Goal: Navigation & Orientation: Understand site structure

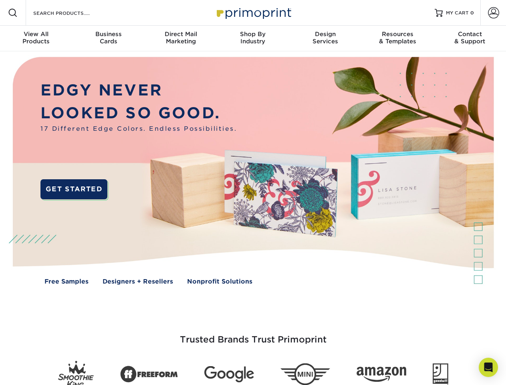
click at [253, 192] on img at bounding box center [252, 176] width 501 height 250
click at [13, 13] on span at bounding box center [13, 13] width 10 height 10
click at [493, 13] on span at bounding box center [493, 12] width 11 height 11
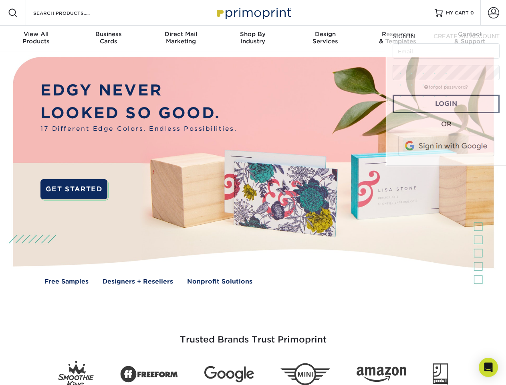
click at [36, 38] on div "View All Products" at bounding box center [36, 37] width 72 height 14
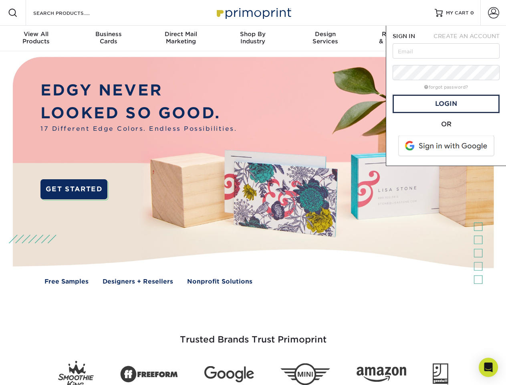
click at [108, 38] on div "Business Cards" at bounding box center [108, 37] width 72 height 14
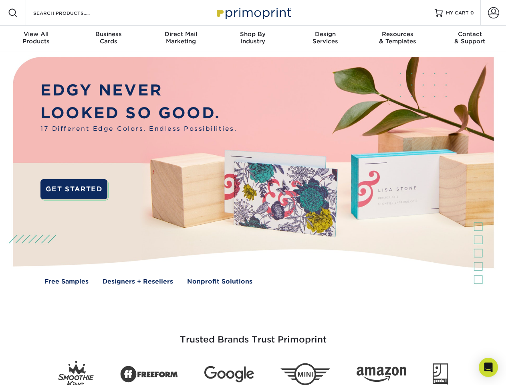
click at [181, 38] on div "Direct Mail Marketing" at bounding box center [181, 37] width 72 height 14
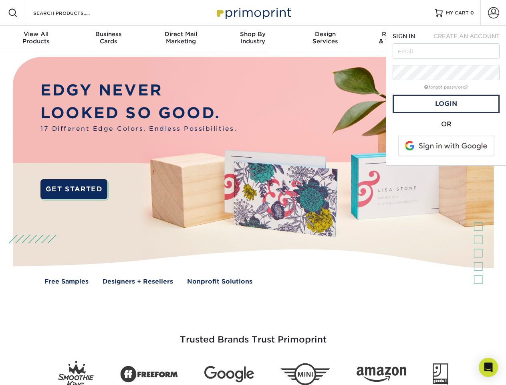
click at [253, 38] on div "Shop By Industry" at bounding box center [253, 37] width 72 height 14
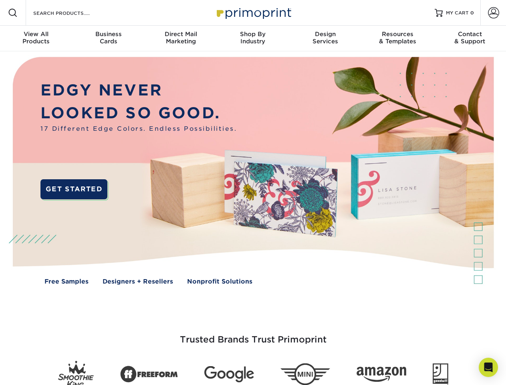
click at [325, 38] on div "Design Services" at bounding box center [325, 37] width 72 height 14
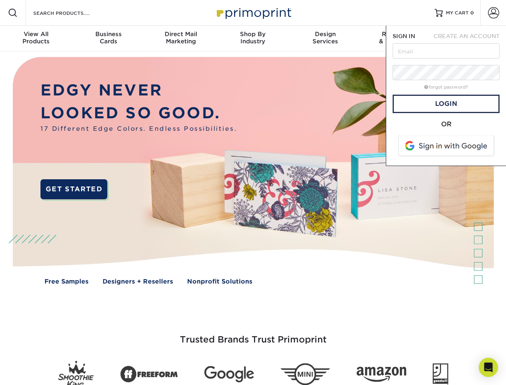
click at [398, 38] on span "SIGN IN" at bounding box center [404, 36] width 22 height 6
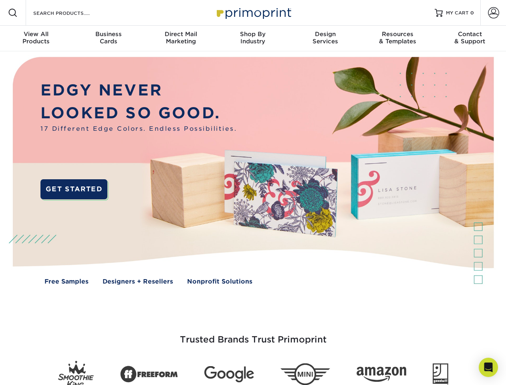
click at [470, 38] on div "Contact & Support" at bounding box center [470, 37] width 72 height 14
